Goal: Information Seeking & Learning: Learn about a topic

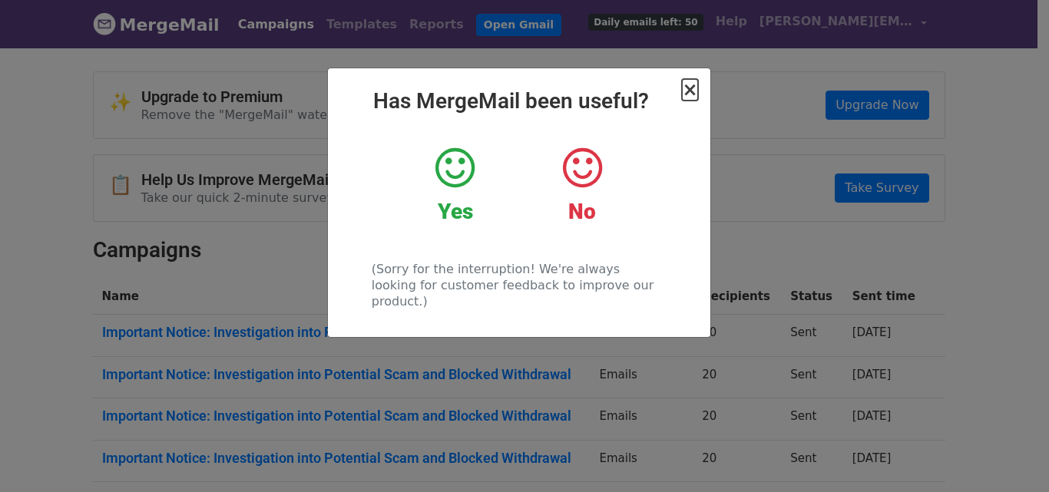
click at [689, 91] on span "×" at bounding box center [689, 90] width 15 height 22
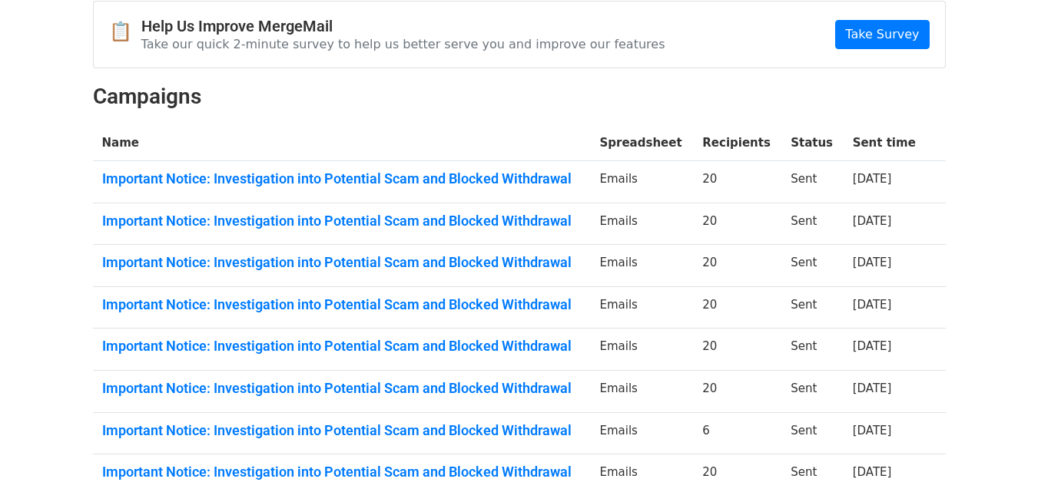
scroll to position [230, 0]
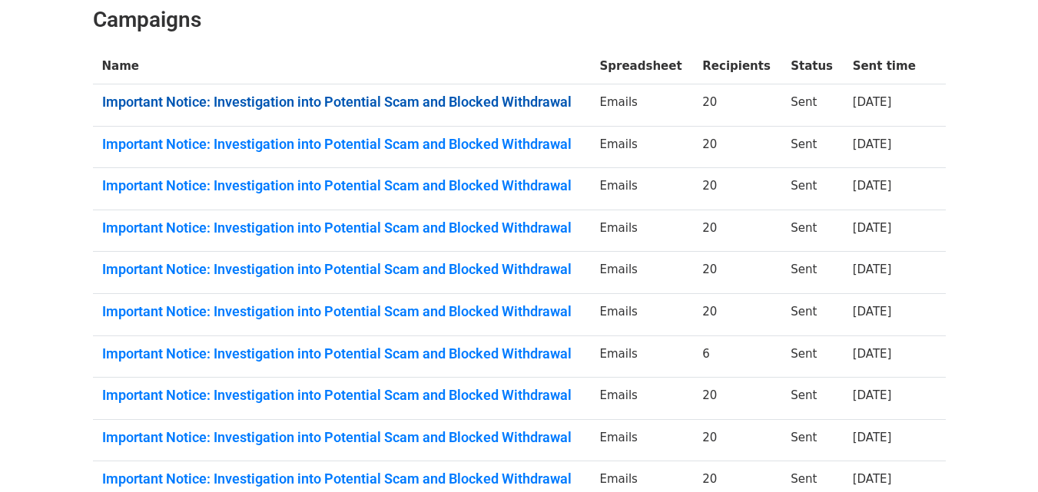
click at [530, 104] on link "Important Notice: Investigation into Potential Scam and Blocked Withdrawal" at bounding box center [341, 102] width 479 height 17
